Goal: Navigation & Orientation: Understand site structure

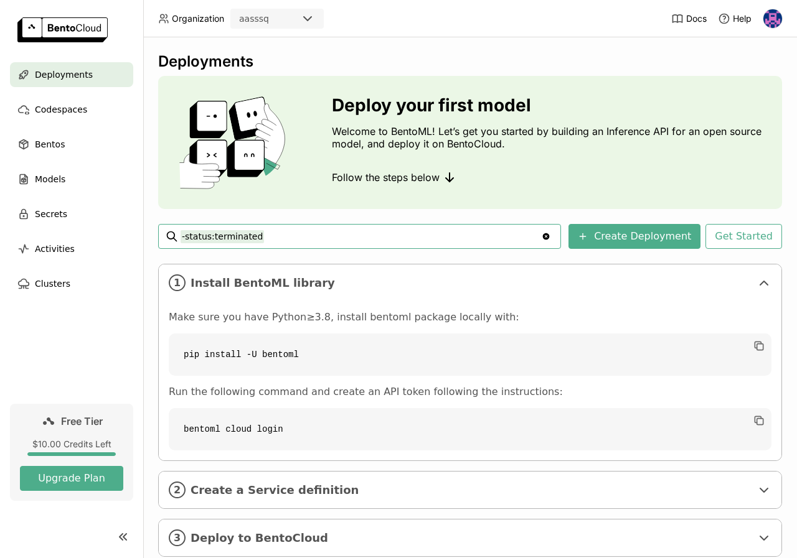
scroll to position [42, 0]
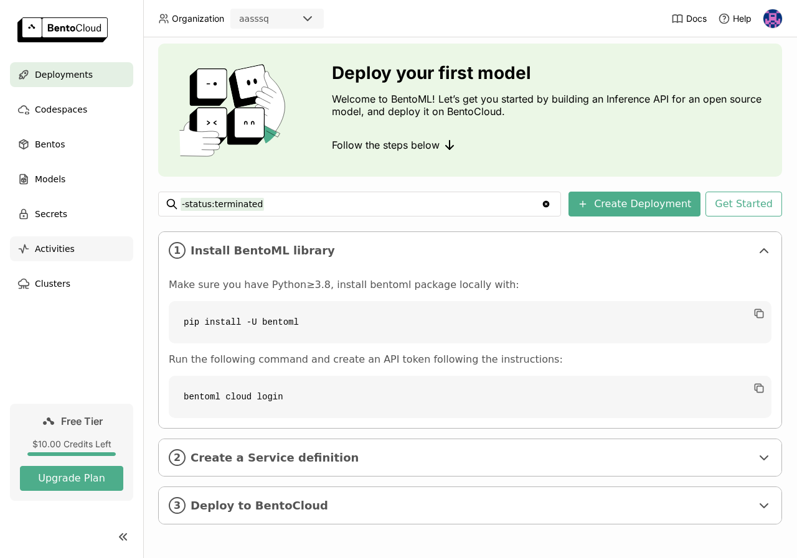
click at [69, 249] on span "Activities" at bounding box center [55, 248] width 40 height 15
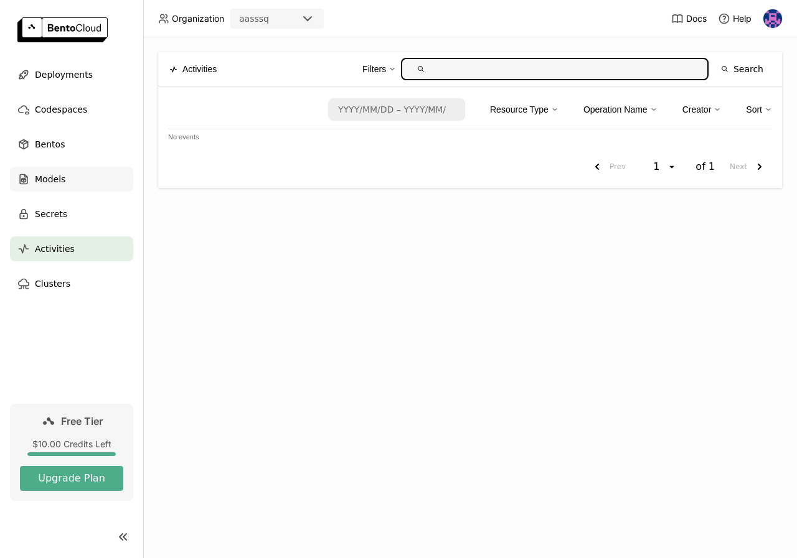
click at [78, 177] on div "Models" at bounding box center [71, 179] width 123 height 25
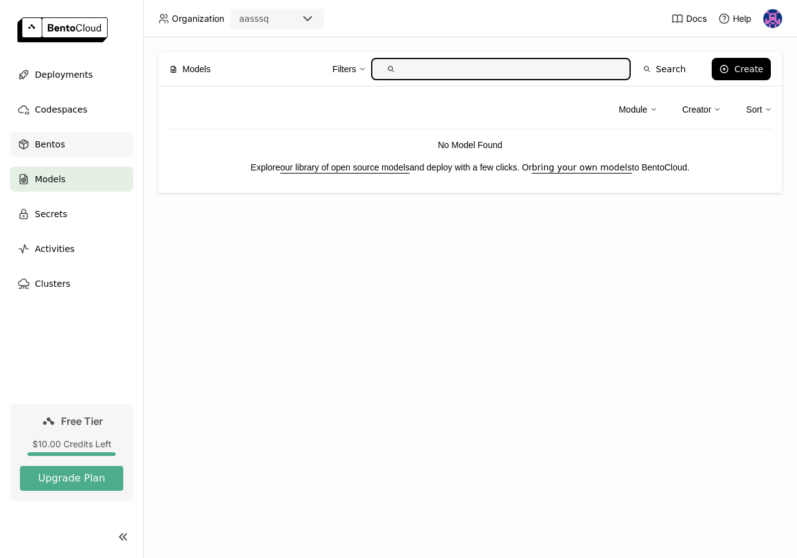
click at [73, 138] on div "Bentos" at bounding box center [71, 144] width 123 height 25
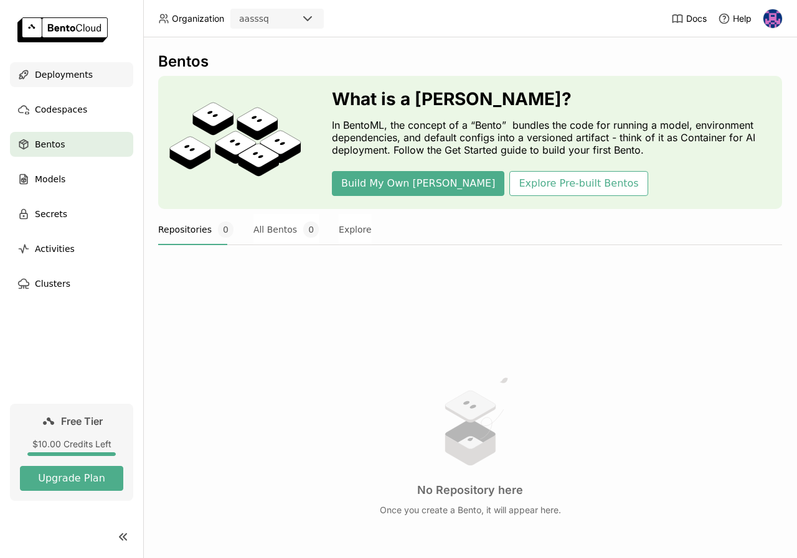
click at [83, 70] on span "Deployments" at bounding box center [64, 74] width 58 height 15
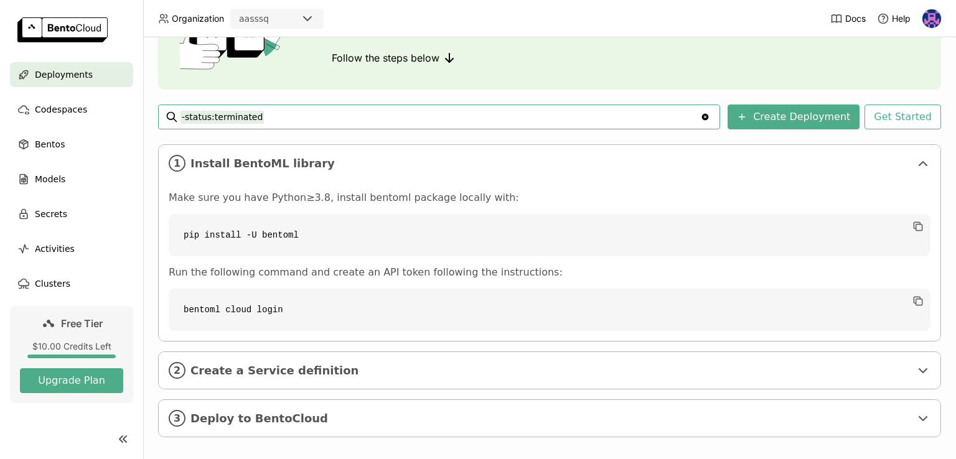
scroll to position [130, 0]
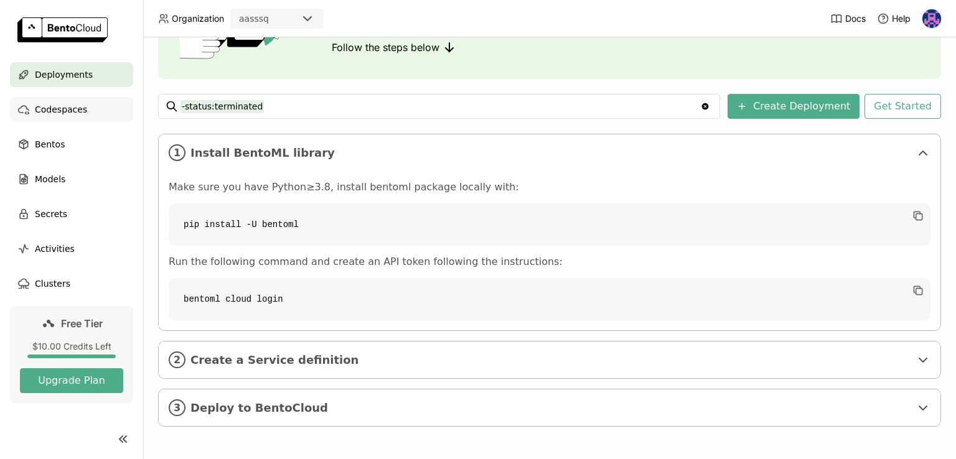
click at [95, 113] on div "Codespaces" at bounding box center [71, 109] width 123 height 25
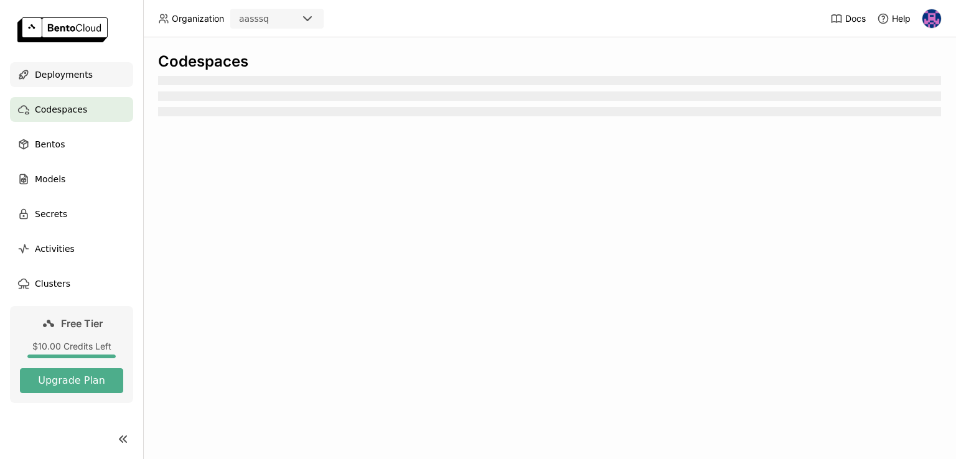
click at [80, 76] on span "Deployments" at bounding box center [64, 74] width 58 height 15
